Goal: Check status

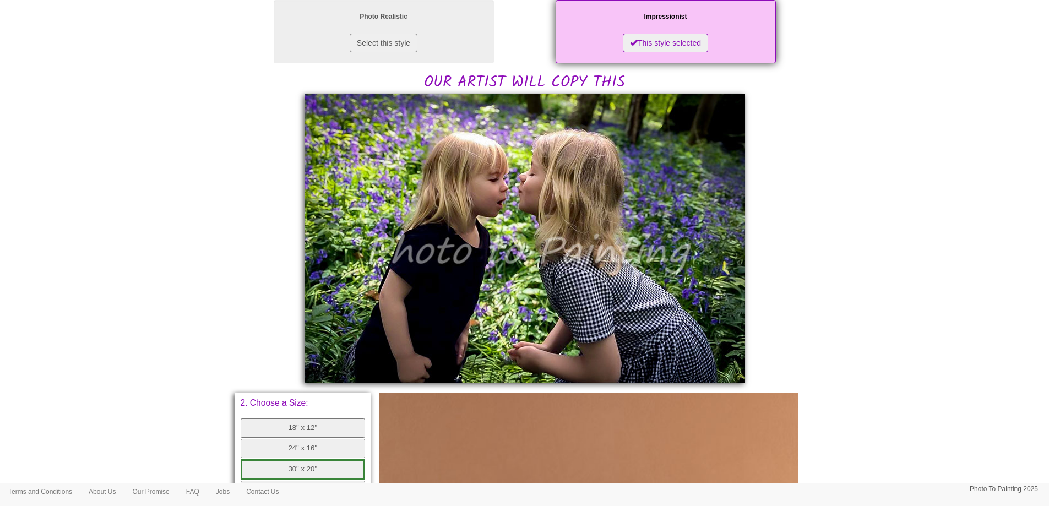
scroll to position [220, 0]
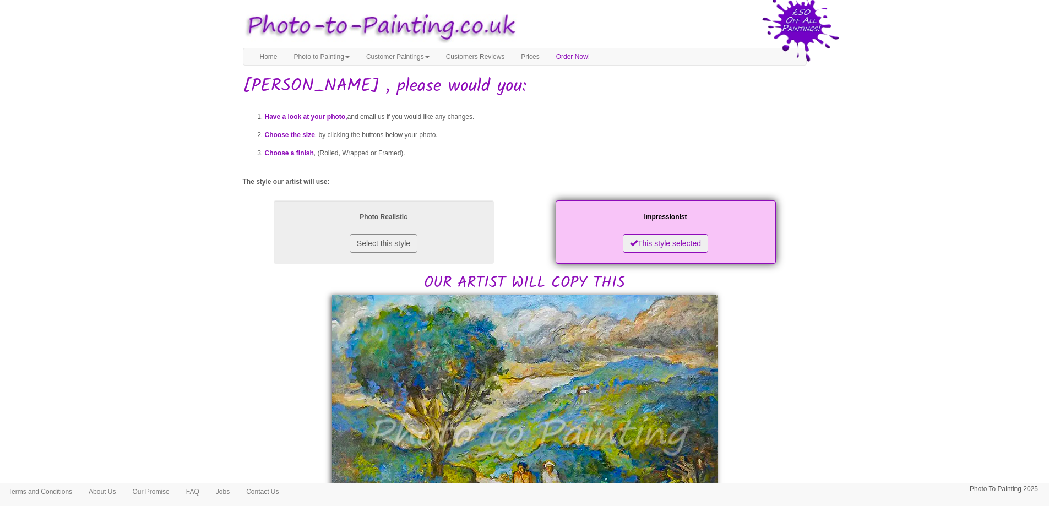
scroll to position [110, 0]
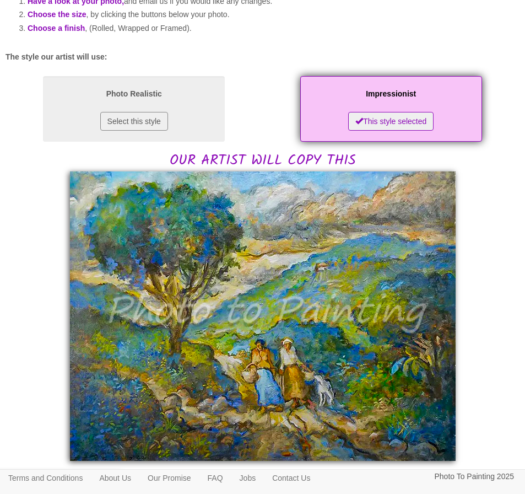
click at [259, 52] on div "Have a look at your photo, and email us if you would like any changes. Choose t…" at bounding box center [263, 24] width 514 height 82
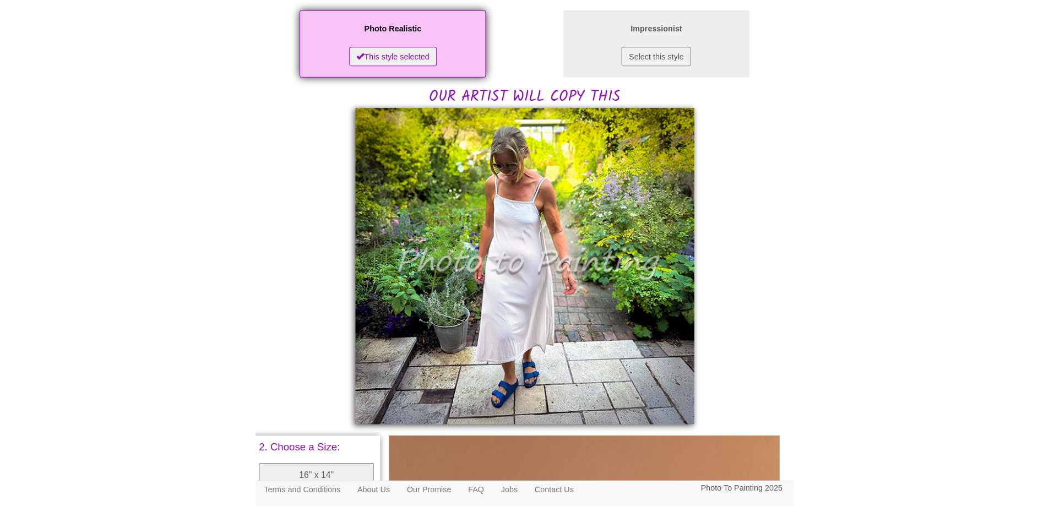
scroll to position [181, 0]
